Goal: Find specific page/section: Find specific page/section

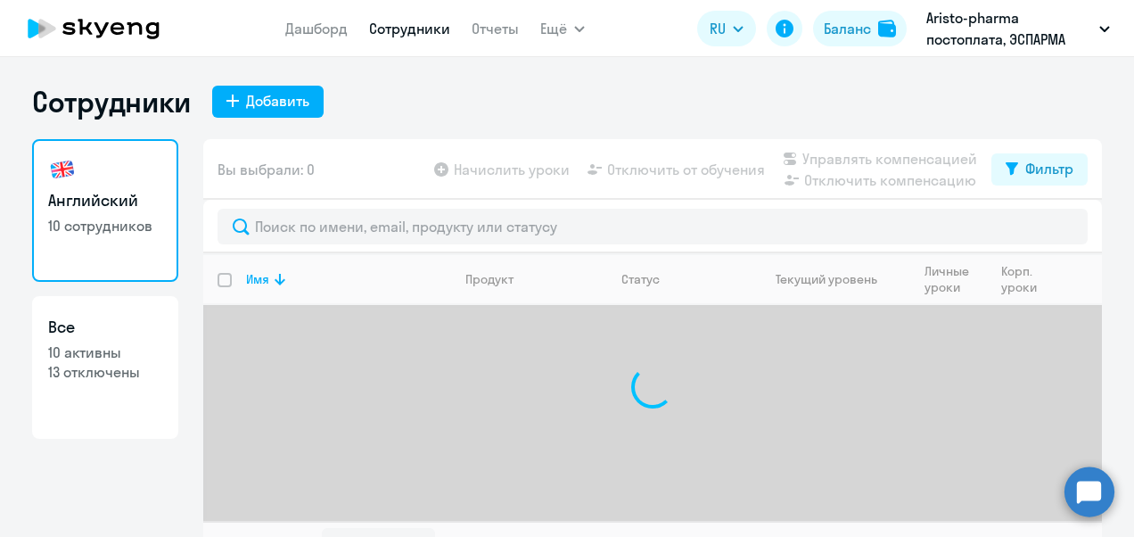
select select "30"
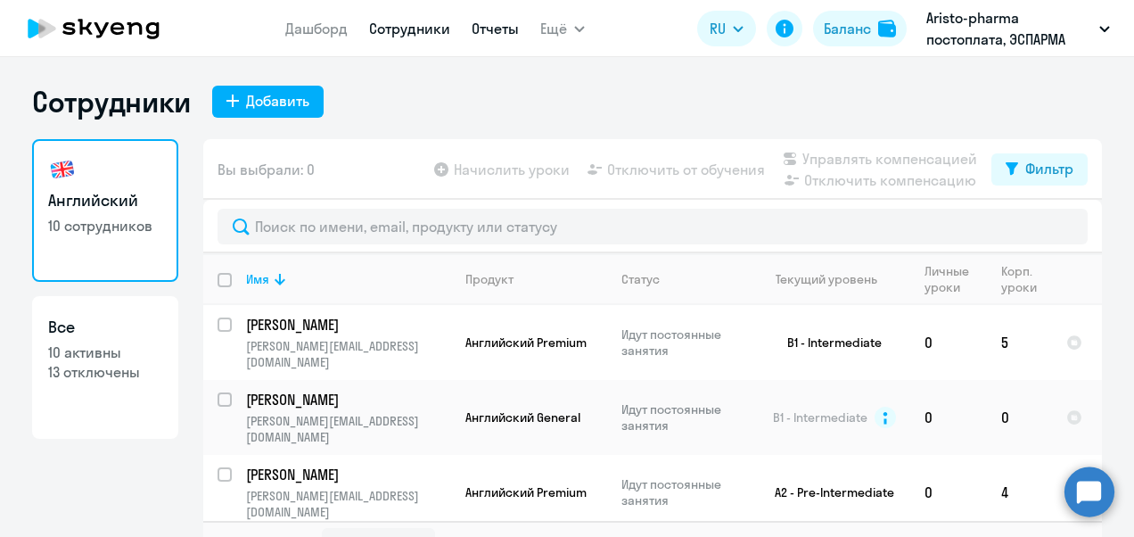
click at [497, 34] on link "Отчеты" at bounding box center [495, 29] width 47 height 18
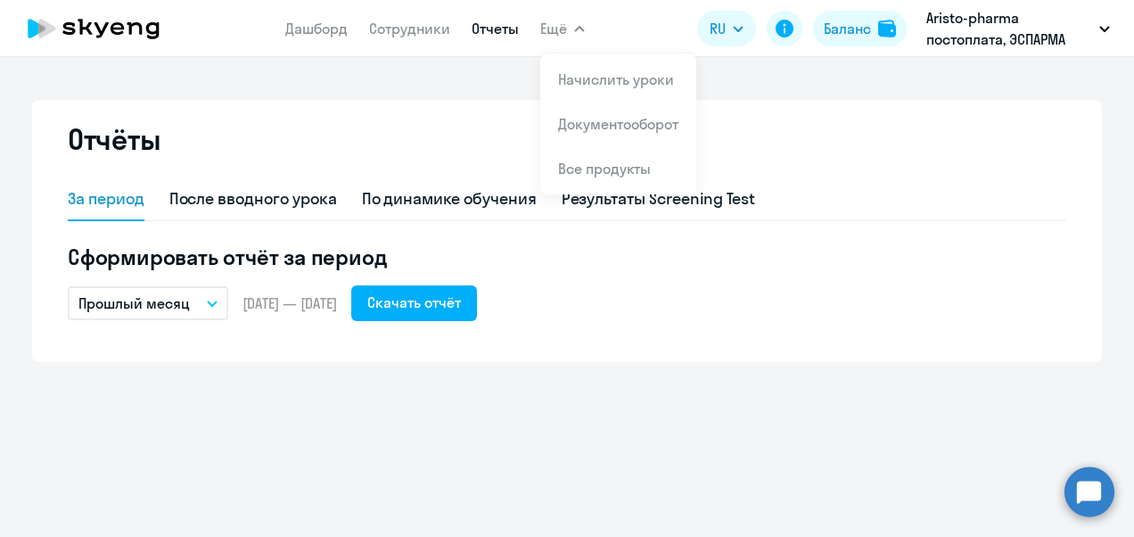
click at [557, 35] on span "Ещё" at bounding box center [553, 28] width 27 height 21
click at [592, 134] on app-menu-item-link "Документооборот" at bounding box center [618, 123] width 120 height 21
click at [604, 129] on link "Документооборот" at bounding box center [618, 124] width 120 height 18
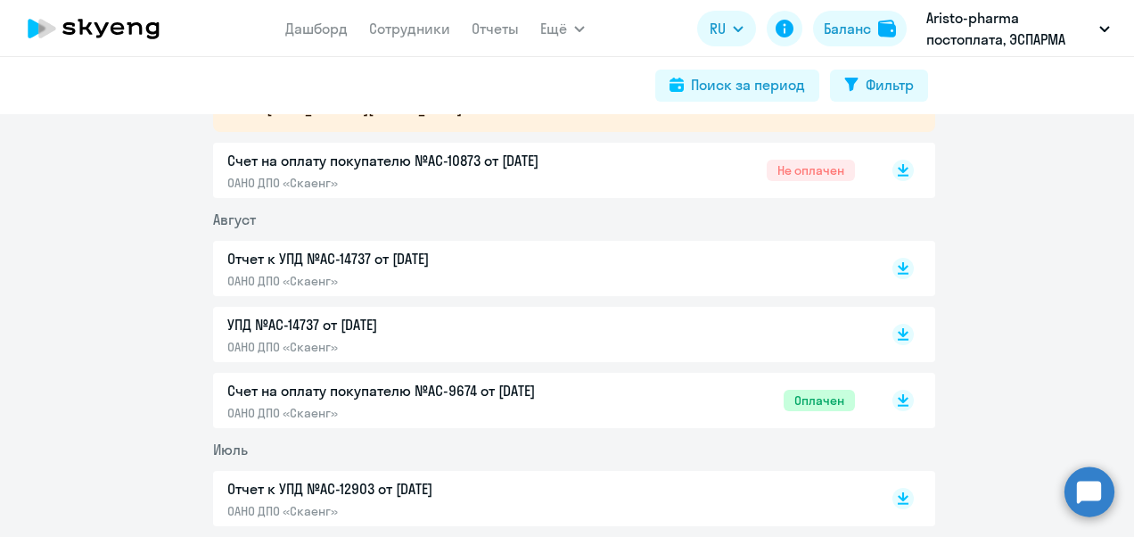
scroll to position [178, 0]
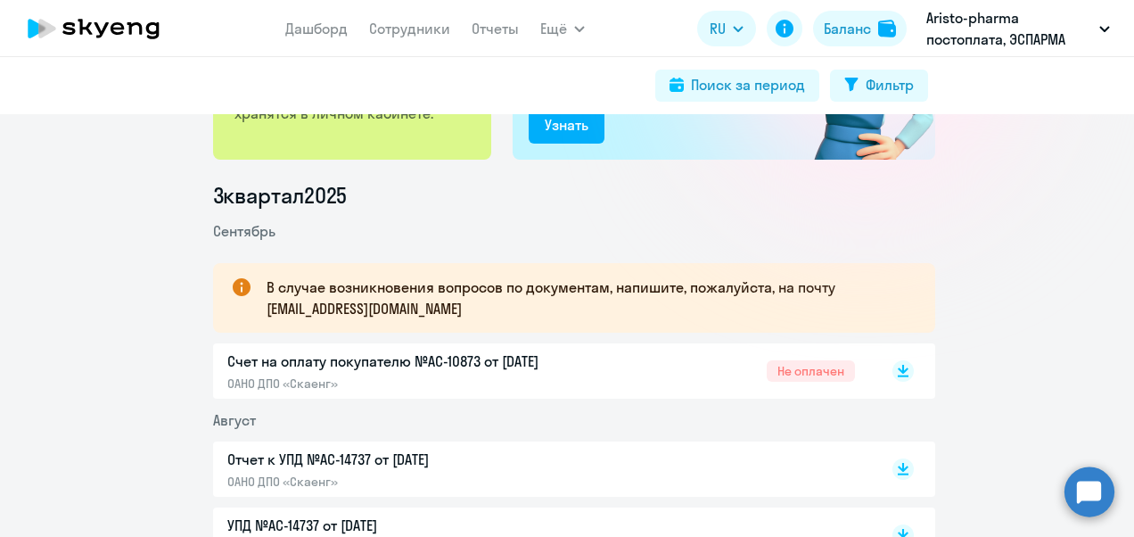
click at [592, 362] on p "Счет на оплату покупателю №AC-10873 от [DATE]" at bounding box center [414, 360] width 375 height 21
